Goal: Information Seeking & Learning: Stay updated

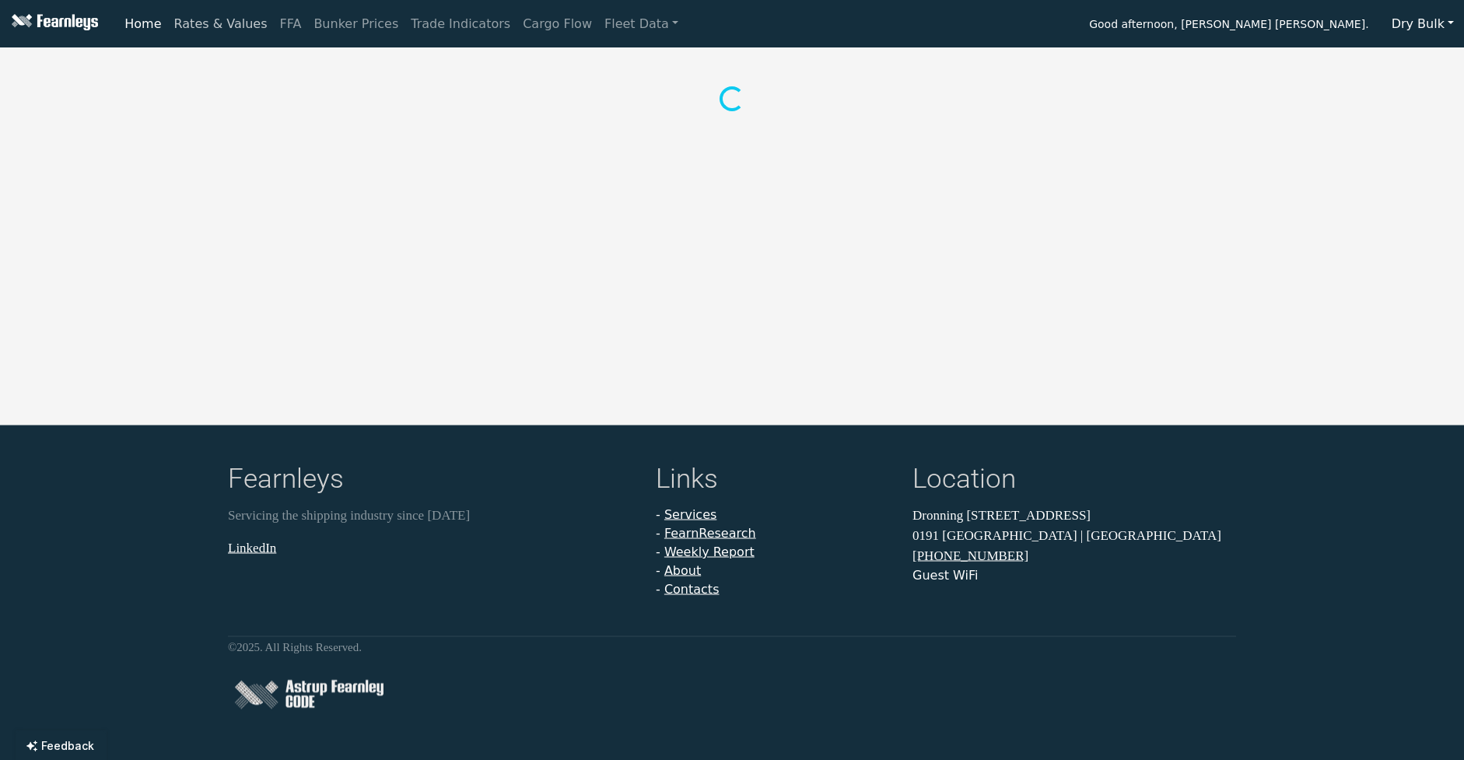
click at [230, 26] on link "Rates & Values" at bounding box center [221, 24] width 106 height 31
click at [397, 62] on button "Supramax/Ultramax" at bounding box center [415, 70] width 152 height 33
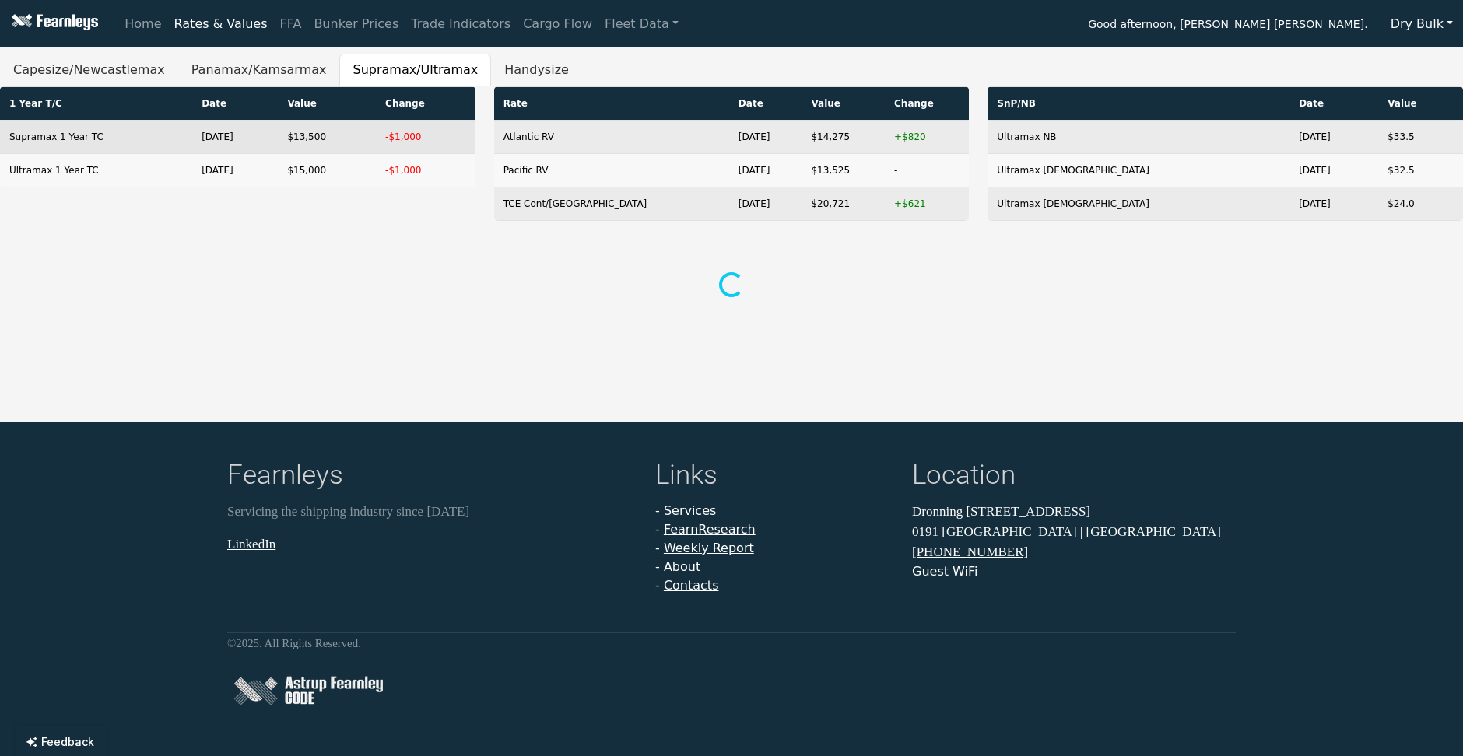
drag, startPoint x: 362, startPoint y: 166, endPoint x: 251, endPoint y: 124, distance: 119.2
click at [251, 124] on tbody "Supramax 1 Year TC [DATE] $13,500 -$1,000 Ultramax 1 Year TC [DATE] $15,000 -$1…" at bounding box center [237, 154] width 475 height 67
drag, startPoint x: 251, startPoint y: 124, endPoint x: 339, endPoint y: 272, distance: 173.1
click at [339, 272] on div at bounding box center [731, 286] width 1444 height 29
drag, startPoint x: 330, startPoint y: 172, endPoint x: 265, endPoint y: 152, distance: 68.4
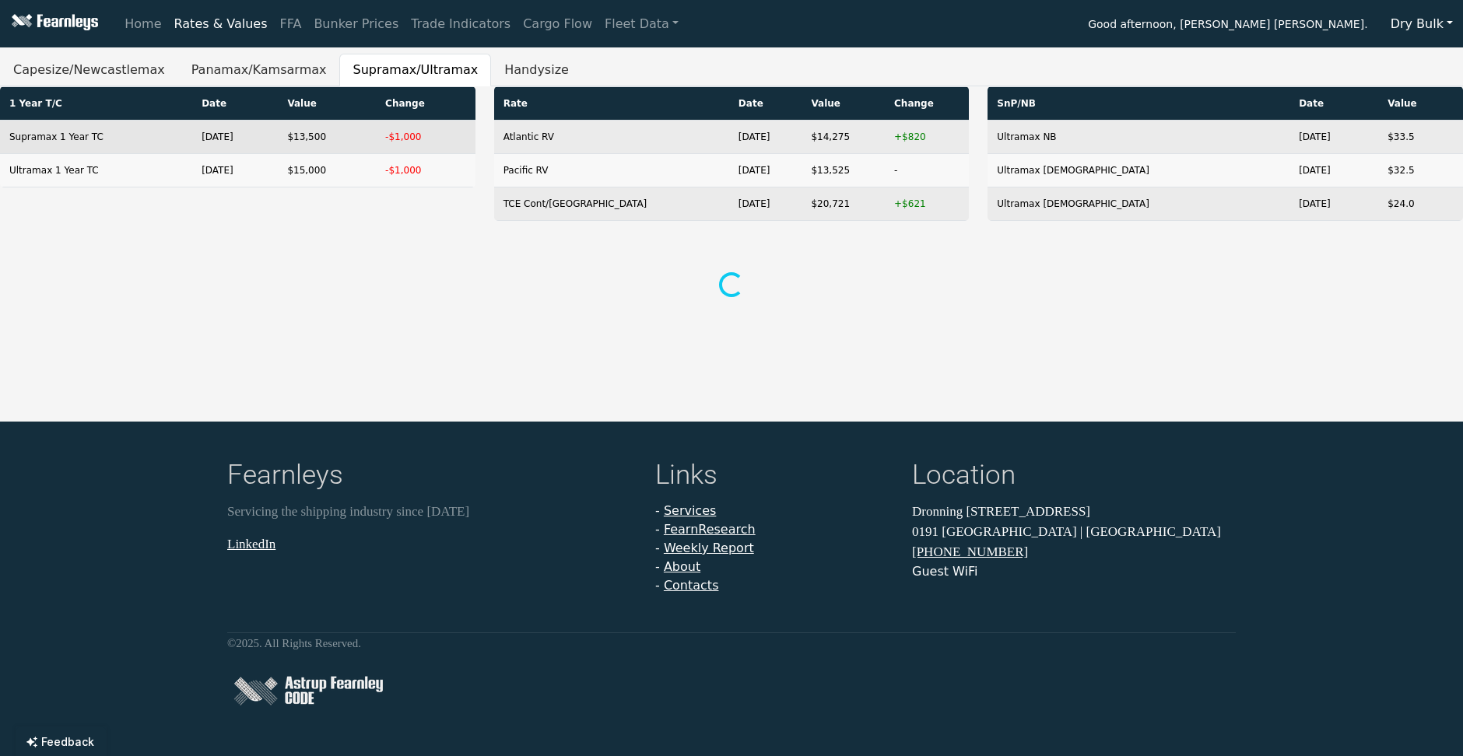
click at [265, 152] on tbody "Supramax 1 Year TC [DATE] $13,500 -$1,000 Ultramax 1 Year TC [DATE] $15,000 -$1…" at bounding box center [237, 154] width 475 height 67
drag, startPoint x: 265, startPoint y: 152, endPoint x: 405, endPoint y: 289, distance: 196.4
click at [405, 289] on div at bounding box center [731, 286] width 1444 height 29
drag, startPoint x: 394, startPoint y: 173, endPoint x: 244, endPoint y: 127, distance: 157.8
click at [244, 127] on tbody "Supramax 1 Year TC [DATE] $13,500 -$1,000 Ultramax 1 Year TC [DATE] $15,000 -$1…" at bounding box center [237, 154] width 475 height 67
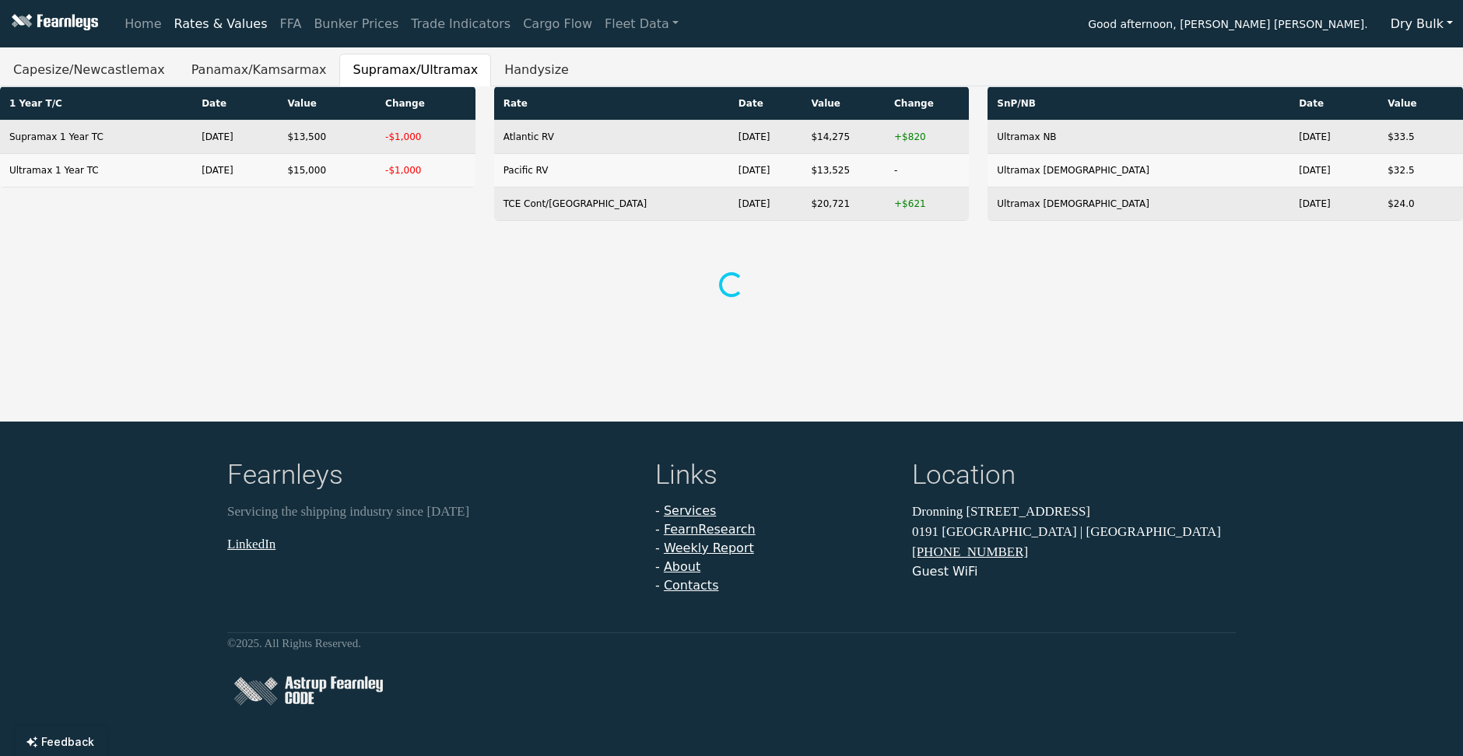
drag, startPoint x: 244, startPoint y: 127, endPoint x: 405, endPoint y: 257, distance: 207.5
click at [398, 262] on div "1 Year T/C Date Value Change Supramax 1 Year TC [DATE] $13,500 -$1,000 Ultramax…" at bounding box center [731, 193] width 1463 height 215
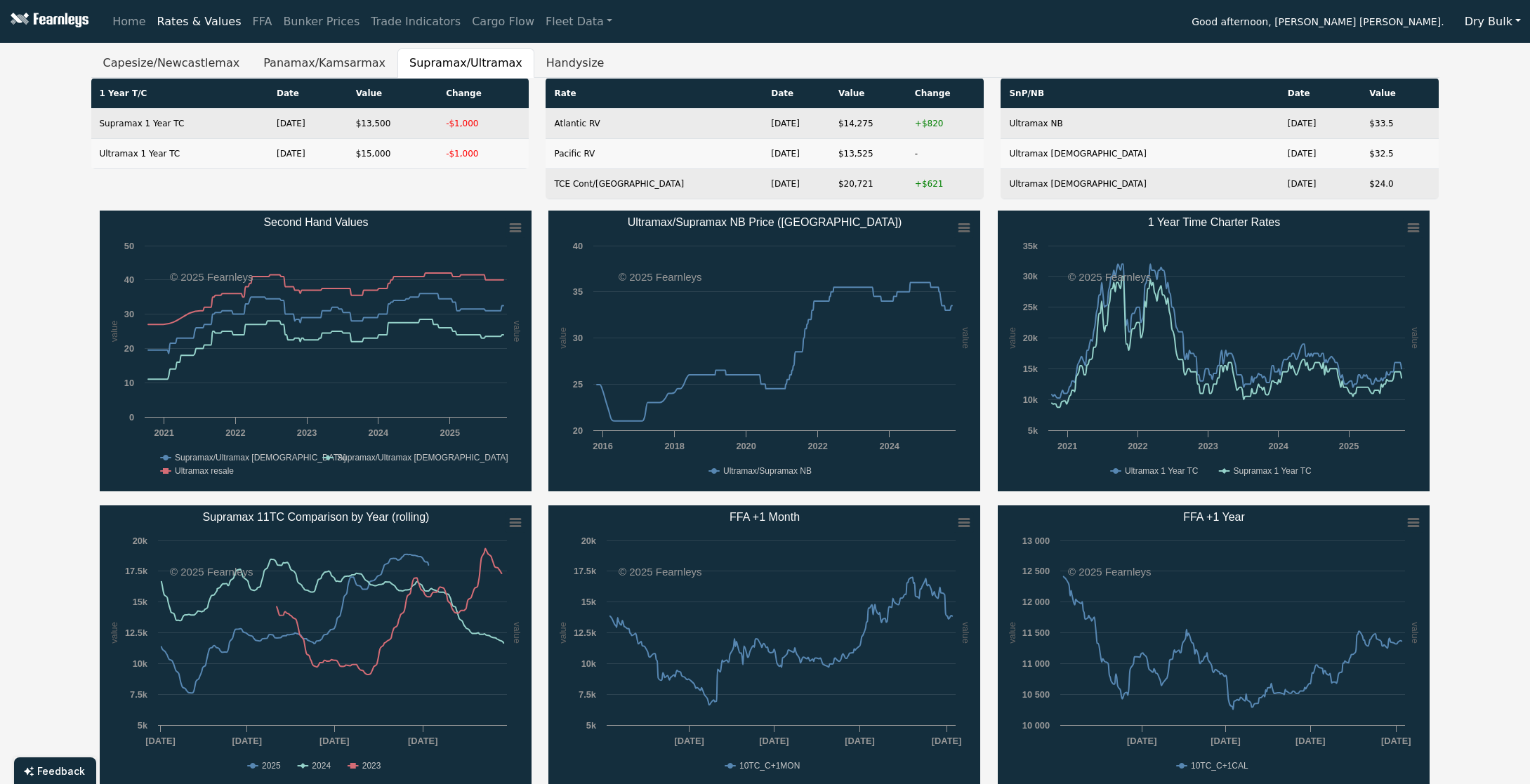
click at [49, 161] on div "Capesize/Newcastlemax Panamax/Kamsarmax Supramax/Ultramax Handysize 1 Year T/C …" at bounding box center [765, 572] width 1530 height 1047
click at [42, 216] on div "Capesize/Newcastlemax Panamax/Kamsarmax Supramax/Ultramax Handysize 1 Year T/C …" at bounding box center [765, 572] width 1530 height 1047
click at [324, 186] on div "1 Year T/C Date Value Change Supramax 1 Year TC [DATE] $13,500 -$1,000 Ultramax…" at bounding box center [311, 143] width 455 height 133
drag, startPoint x: 1460, startPoint y: 166, endPoint x: 1292, endPoint y: 220, distance: 176.5
click at [1321, 166] on div "Capesize/Newcastlemax Panamax/Kamsarmax Supramax/Ultramax Handysize 1 Year T/C …" at bounding box center [765, 572] width 1530 height 1047
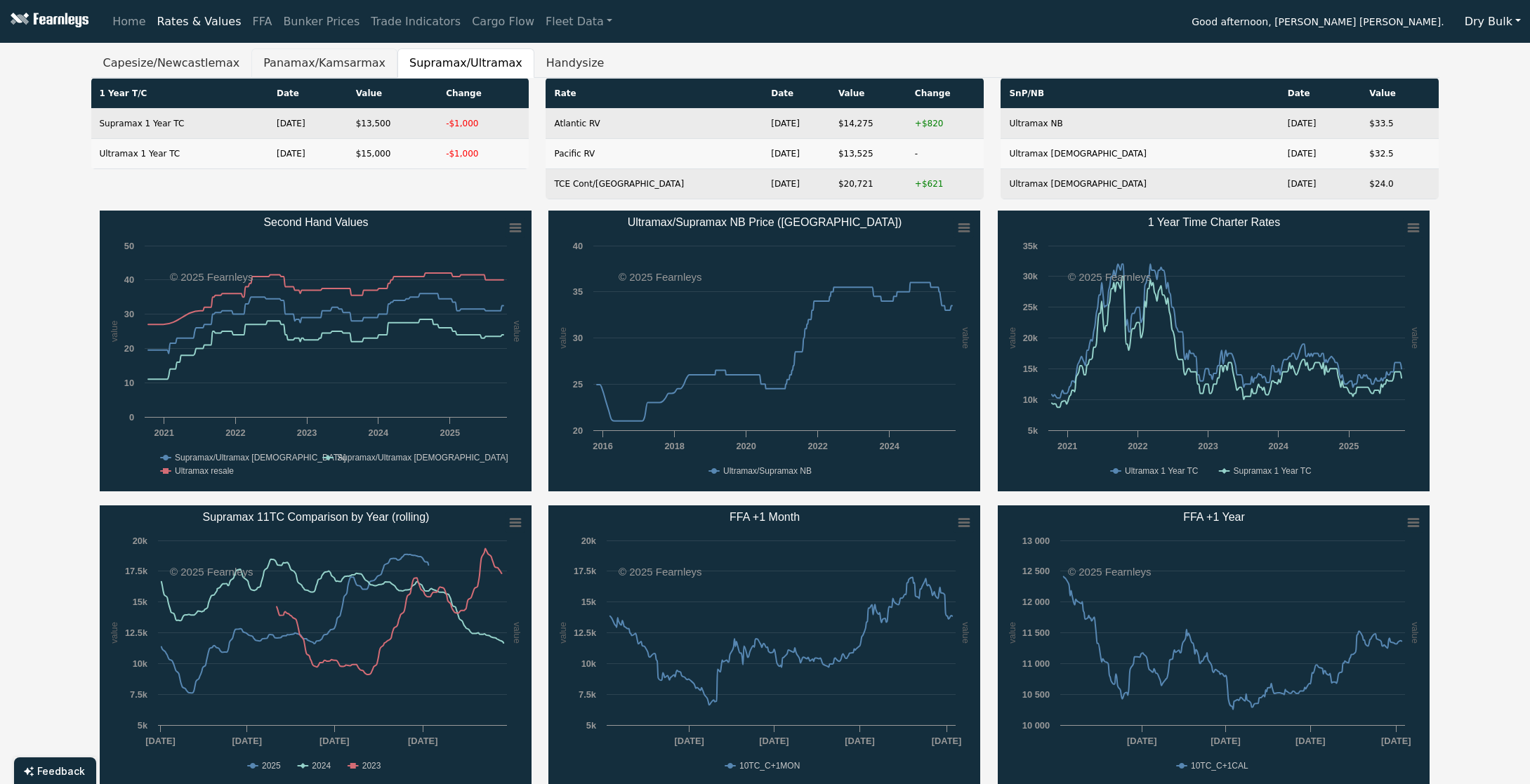
click at [303, 65] on button "Panamax/Kamsarmax" at bounding box center [325, 63] width 146 height 30
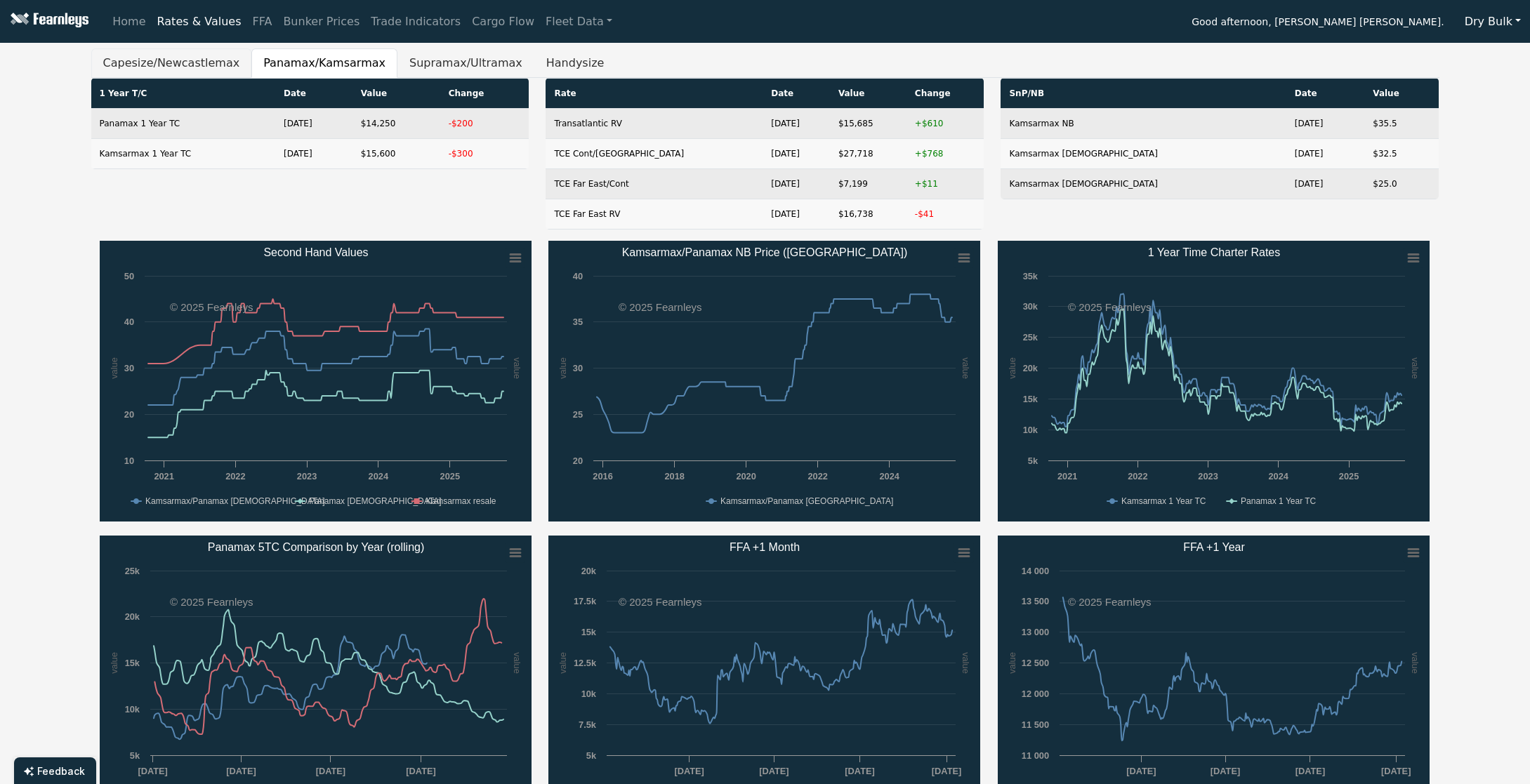
click at [158, 59] on button "Capesize/Newcastlemax" at bounding box center [172, 63] width 161 height 30
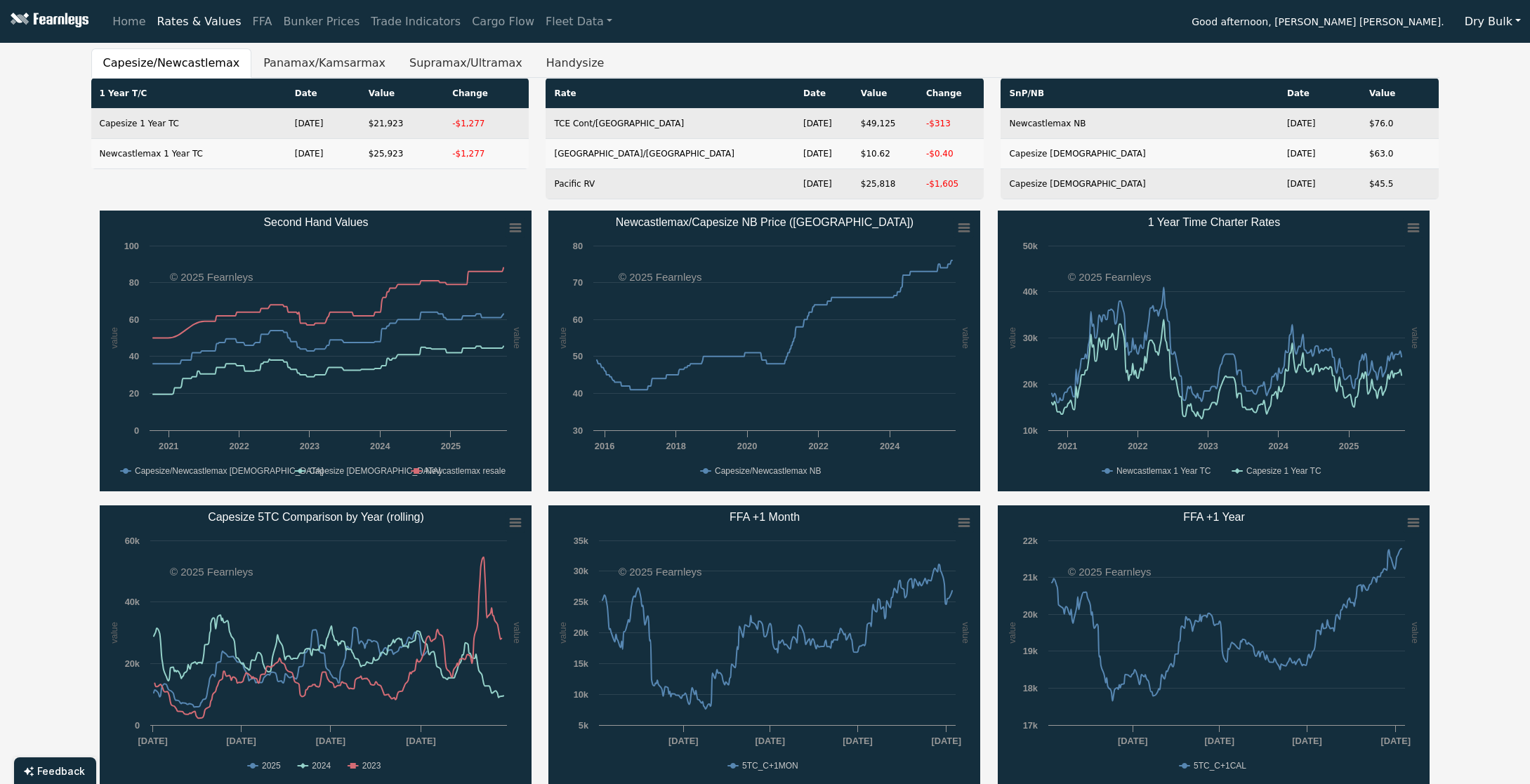
drag, startPoint x: 900, startPoint y: 42, endPoint x: 700, endPoint y: 46, distance: 200.0
click at [717, 46] on div "Home Rates & Values FFA Bunker Prices Trade Indicators Cargo Flow Fleet Data Go…" at bounding box center [765, 392] width 1530 height 784
click at [938, 20] on div "Home Rates & Values FFA Bunker Prices Trade Indicators Cargo Flow Fleet Data Go…" at bounding box center [818, 22] width 1423 height 28
click at [256, 21] on link "FFA" at bounding box center [263, 22] width 31 height 28
